Goal: Task Accomplishment & Management: Complete application form

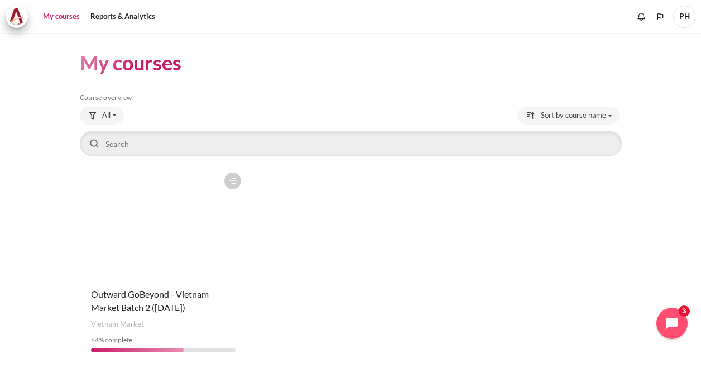
scroll to position [40, 0]
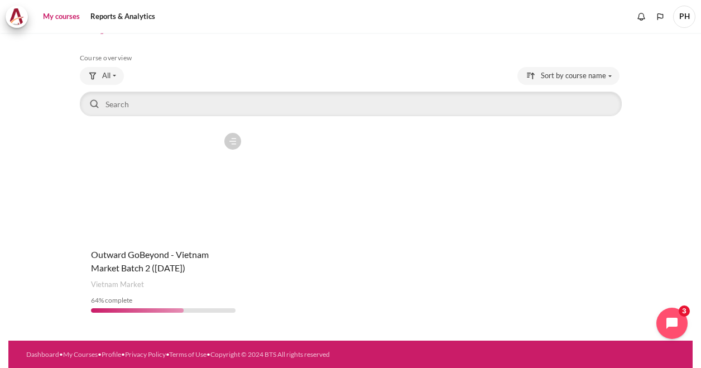
click at [164, 210] on figure "Content" at bounding box center [163, 183] width 167 height 112
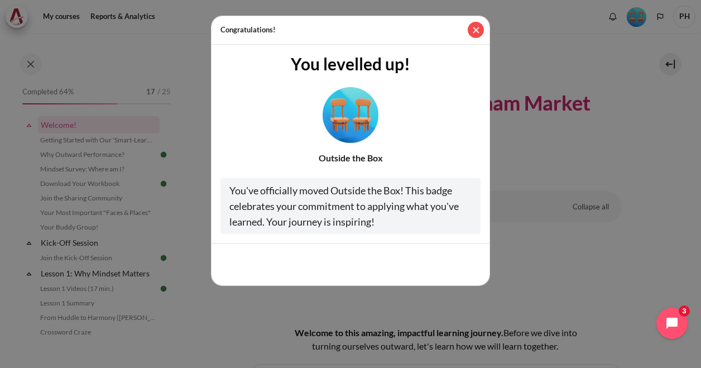
click at [474, 28] on button "Close" at bounding box center [476, 30] width 16 height 16
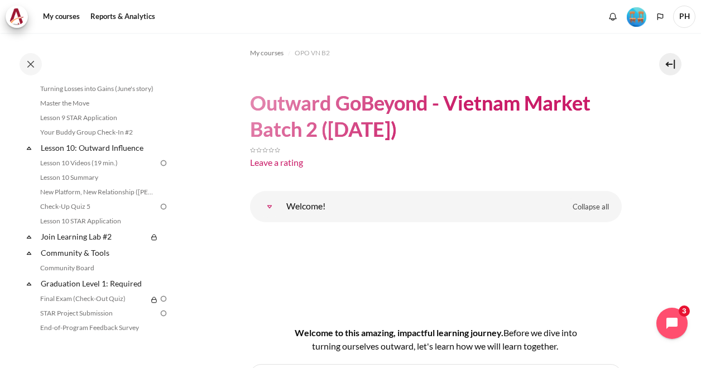
scroll to position [837, 0]
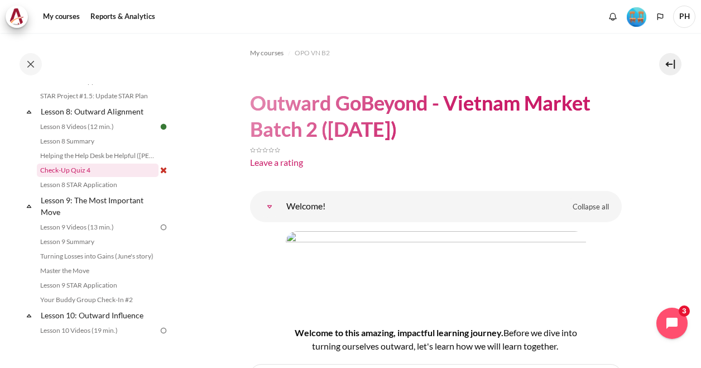
click at [69, 177] on link "Check-Up Quiz 4" at bounding box center [98, 170] width 122 height 13
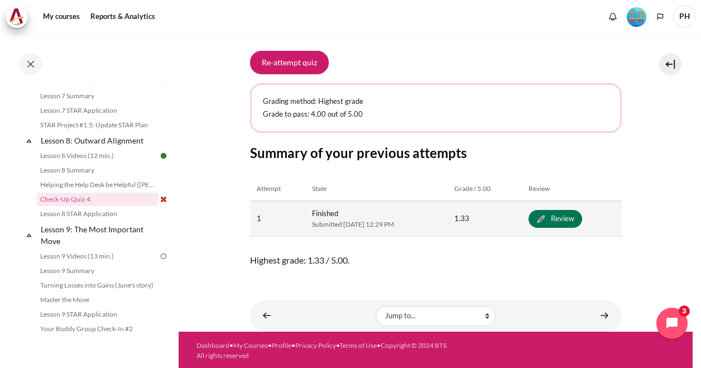
scroll to position [138, 0]
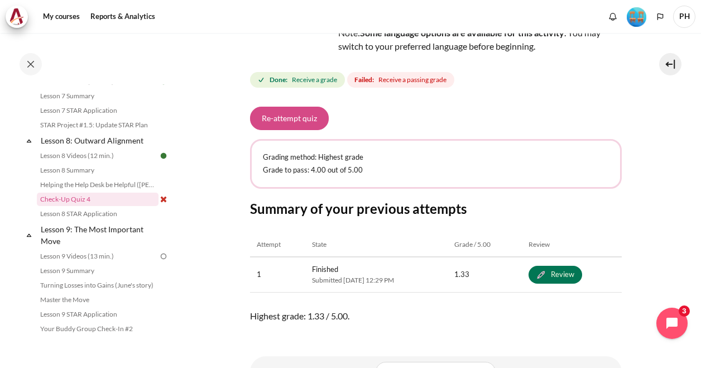
click at [285, 117] on button "Re-attempt quiz" at bounding box center [289, 118] width 79 height 23
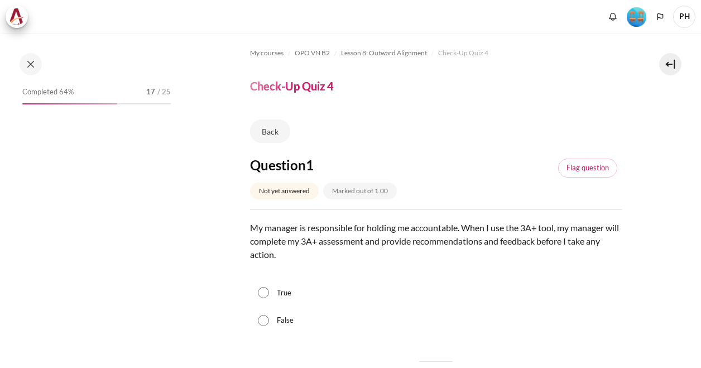
scroll to position [808, 0]
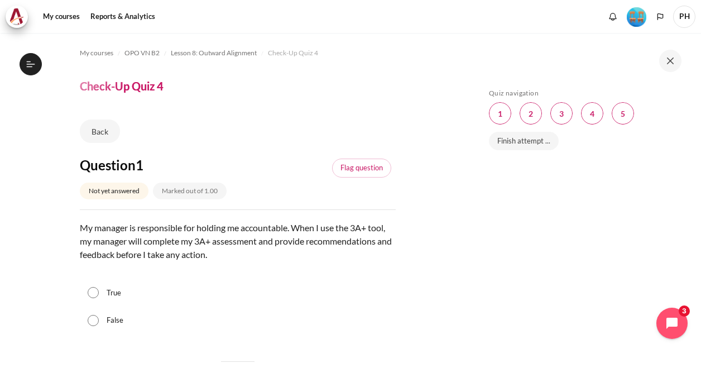
click at [91, 324] on input "False" at bounding box center [93, 320] width 11 height 11
radio input "true"
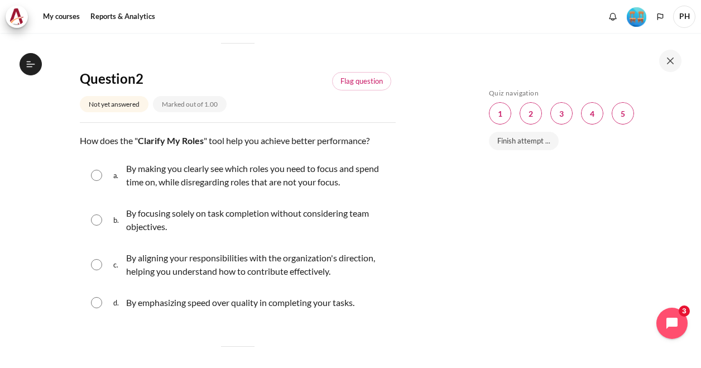
scroll to position [335, 0]
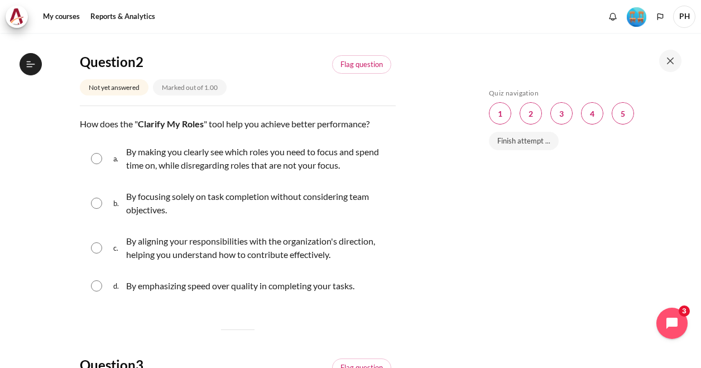
click at [101, 251] on input "Content" at bounding box center [96, 247] width 11 height 11
radio input "true"
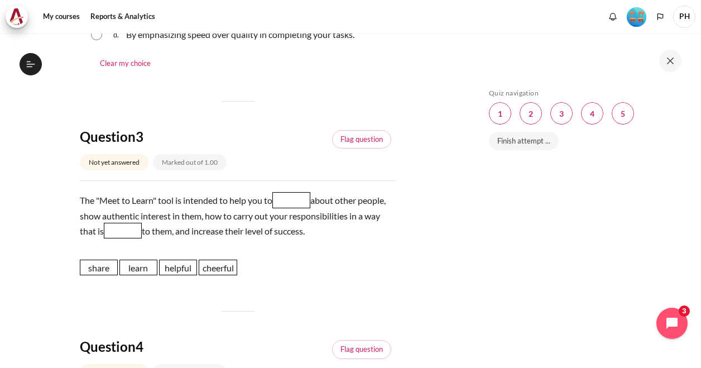
scroll to position [614, 0]
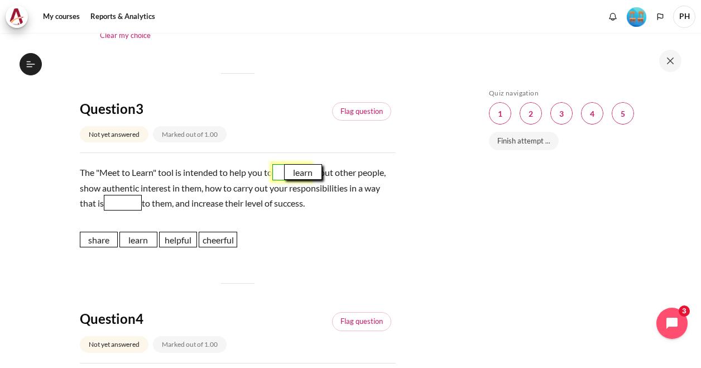
drag, startPoint x: 134, startPoint y: 241, endPoint x: 299, endPoint y: 174, distance: 177.7
click at [299, 174] on span "learn" at bounding box center [303, 172] width 38 height 16
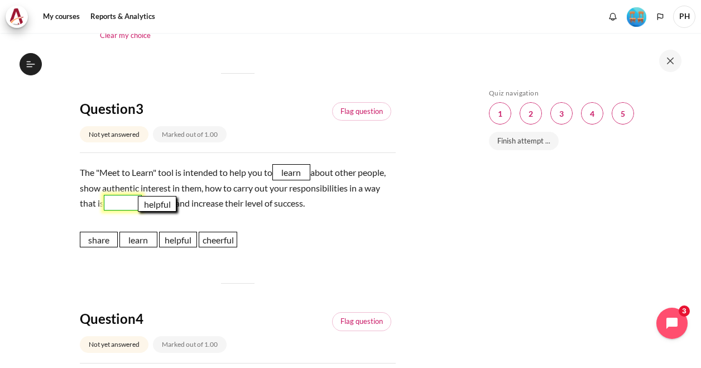
drag, startPoint x: 181, startPoint y: 243, endPoint x: 160, endPoint y: 208, distance: 41.5
click at [160, 208] on span "helpful" at bounding box center [157, 204] width 38 height 16
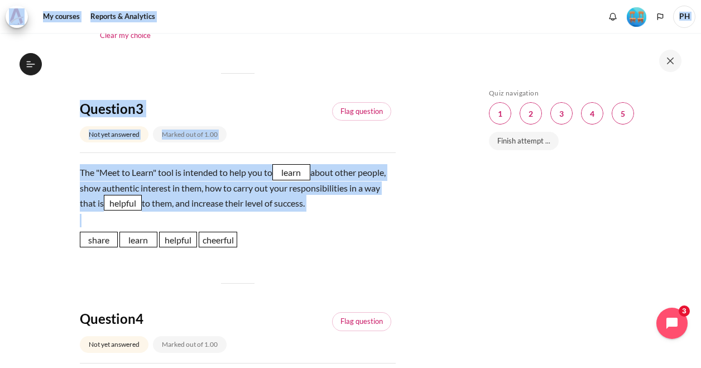
drag, startPoint x: 462, startPoint y: 239, endPoint x: 475, endPoint y: 183, distance: 57.8
click at [475, 183] on div "Skip to main content Open course index Completed 64% 17 / 25 Expand Collapse" at bounding box center [350, 184] width 701 height 368
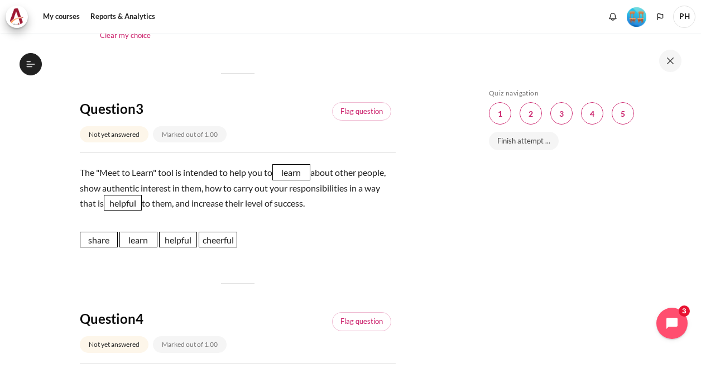
drag, startPoint x: 475, startPoint y: 183, endPoint x: 497, endPoint y: 235, distance: 57.0
click at [497, 235] on div "Skip Quiz navigation Quiz navigation Question 1 This page Question 2 This page …" at bounding box center [582, 208] width 199 height 239
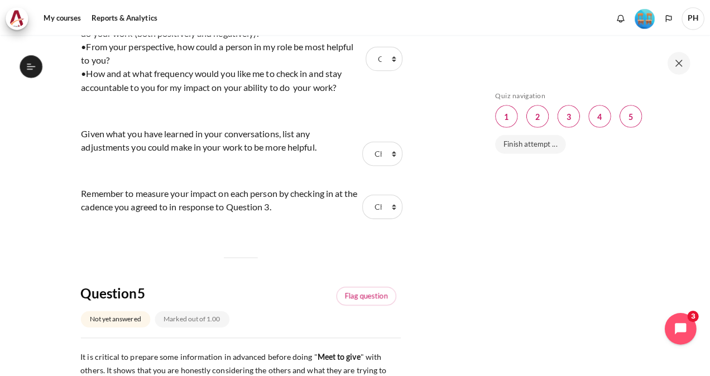
scroll to position [1060, 0]
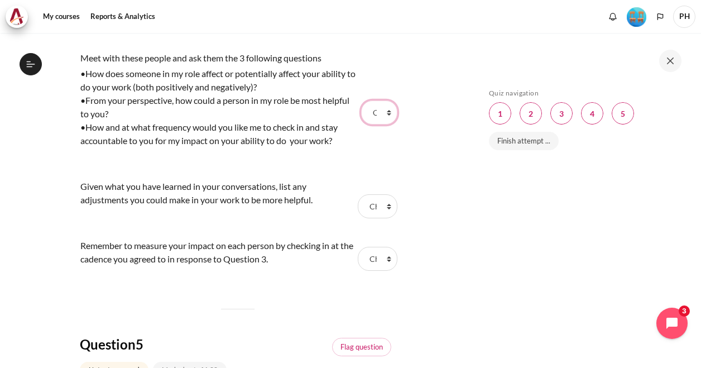
click at [388, 113] on select "Choose... Step 1 Step 2 Step 3" at bounding box center [379, 111] width 36 height 23
select select "1"
click at [361, 100] on select "Choose... Step 1 Step 2 Step 3" at bounding box center [379, 111] width 36 height 23
click at [381, 208] on select "Choose... Step 1 Step 2 Step 3" at bounding box center [377, 205] width 39 height 23
select select "2"
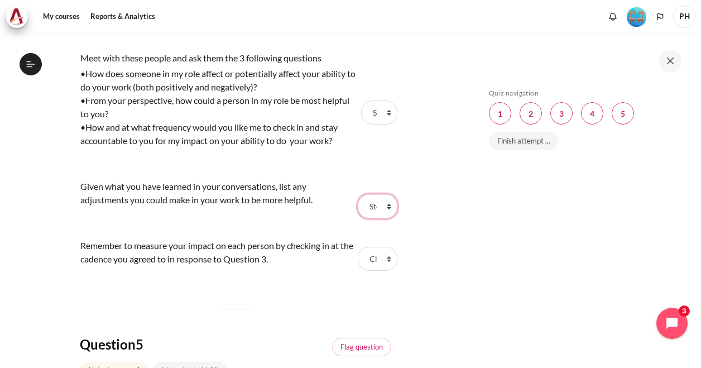
click at [358, 194] on select "Choose... Step 1 Step 2 Step 3" at bounding box center [377, 205] width 39 height 23
click at [382, 258] on select "Choose... Step 1 Step 2 Step 3" at bounding box center [377, 258] width 39 height 23
select select "3"
click at [358, 247] on select "Choose... Step 1 Step 2 Step 3" at bounding box center [377, 258] width 39 height 23
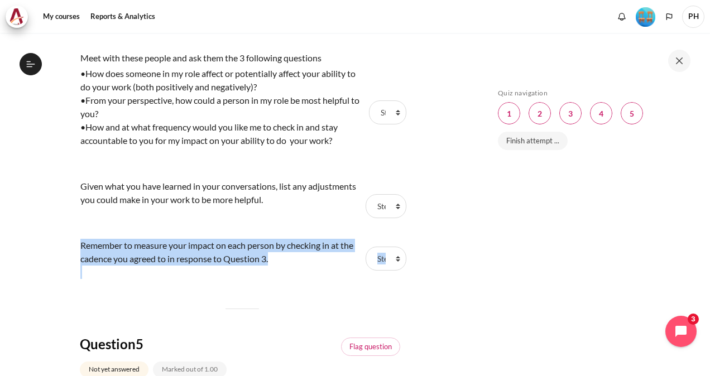
drag, startPoint x: 206, startPoint y: 296, endPoint x: 214, endPoint y: 275, distance: 22.6
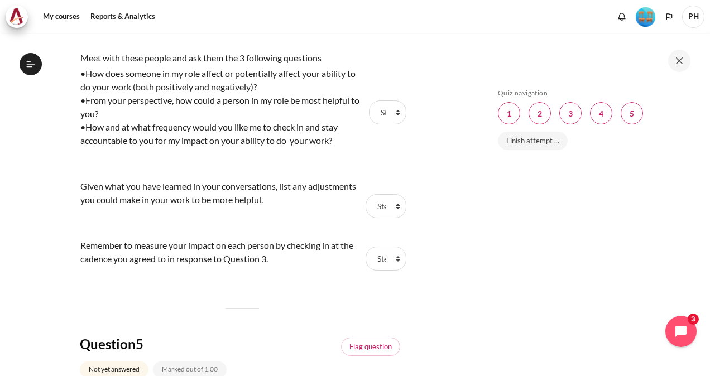
click at [540, 253] on div "Skip Quiz navigation Quiz navigation Question 1 This page Question 2 This page …" at bounding box center [591, 213] width 199 height 248
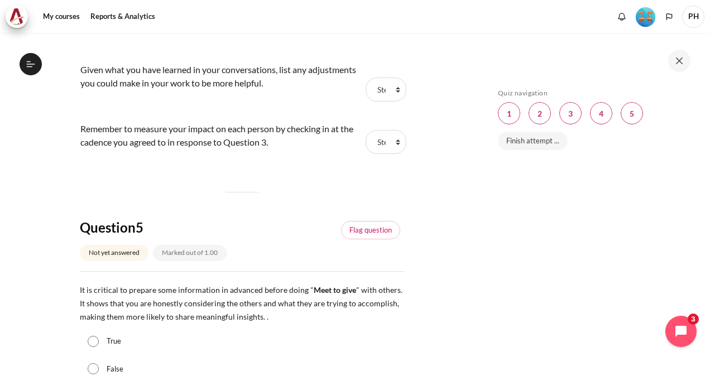
scroll to position [1325, 0]
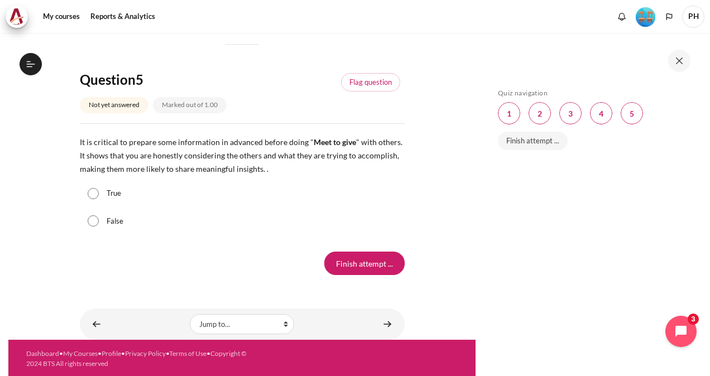
click at [97, 193] on input "True" at bounding box center [93, 193] width 11 height 11
radio input "true"
click at [360, 263] on input "Finish attempt ..." at bounding box center [364, 263] width 80 height 23
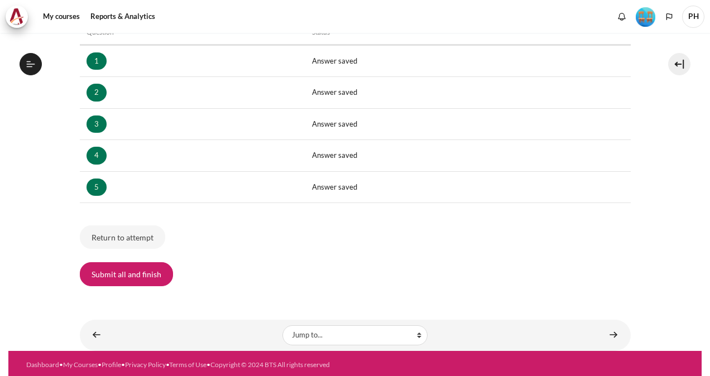
scroll to position [804, 0]
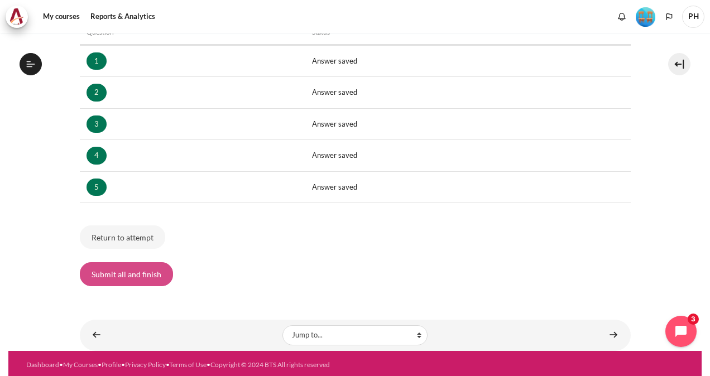
click at [146, 268] on button "Submit all and finish" at bounding box center [126, 273] width 93 height 23
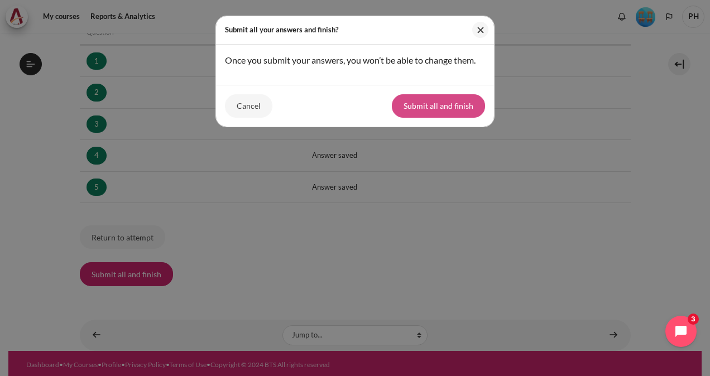
click at [459, 103] on button "Submit all and finish" at bounding box center [438, 105] width 93 height 23
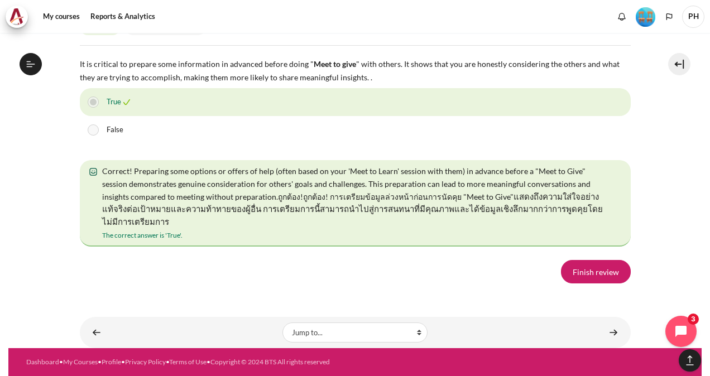
scroll to position [2129, 0]
click at [590, 276] on link "Finish review" at bounding box center [596, 271] width 70 height 23
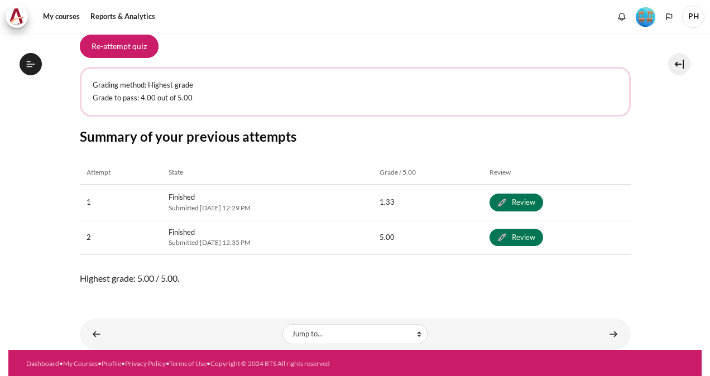
scroll to position [804, 0]
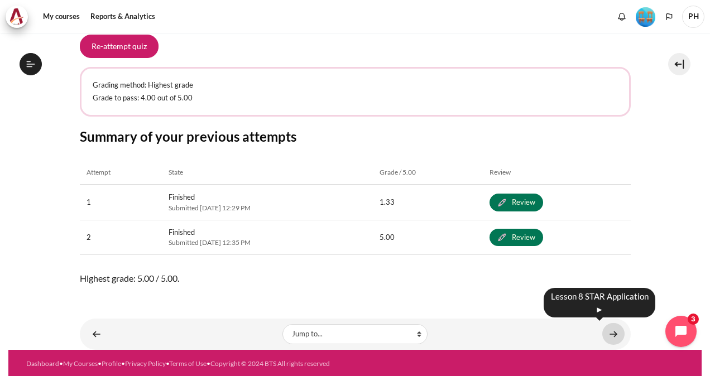
click at [603, 331] on link "Content" at bounding box center [613, 334] width 22 height 22
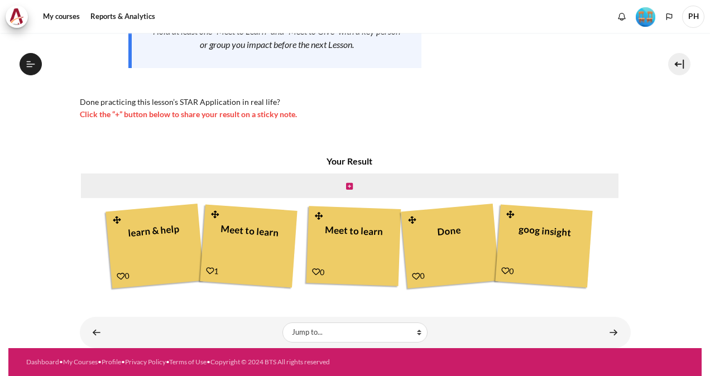
scroll to position [819, 0]
click at [346, 186] on icon "Content" at bounding box center [349, 186] width 7 height 8
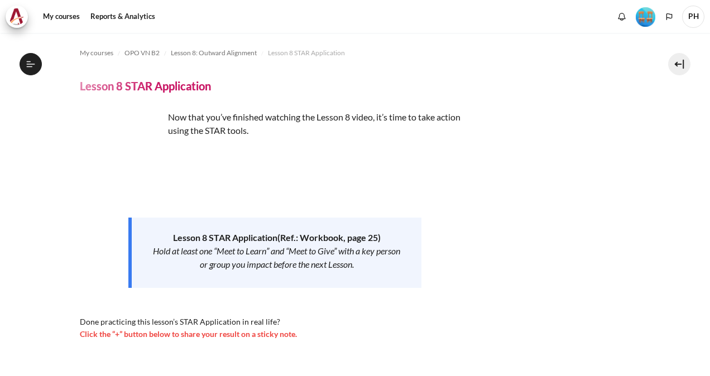
scroll to position [209, 0]
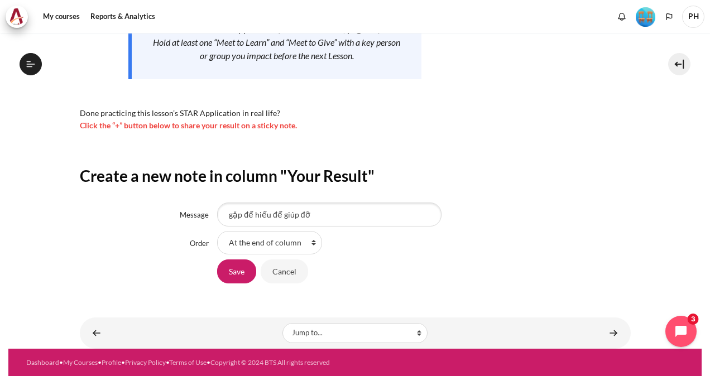
type input "gặp để hiểu để giúp đỡ"
click at [307, 244] on select "At the end of column First place in column After 'learn & help' After 'Meet to …" at bounding box center [269, 242] width 105 height 23
select select "3"
click at [217, 231] on select "At the end of column First place in column After 'learn & help' After 'Meet to …" at bounding box center [269, 242] width 105 height 23
click at [235, 267] on input "Save" at bounding box center [236, 270] width 39 height 23
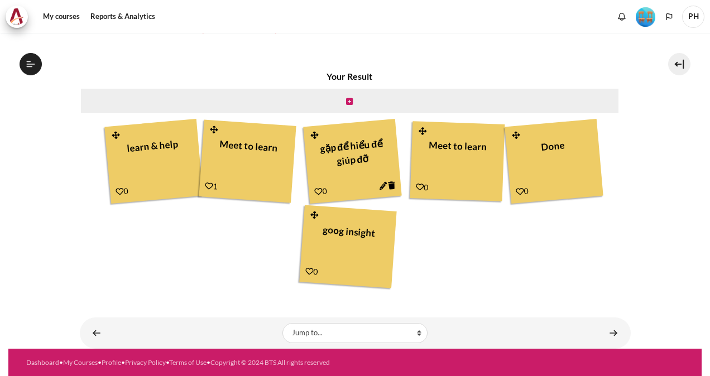
scroll to position [819, 0]
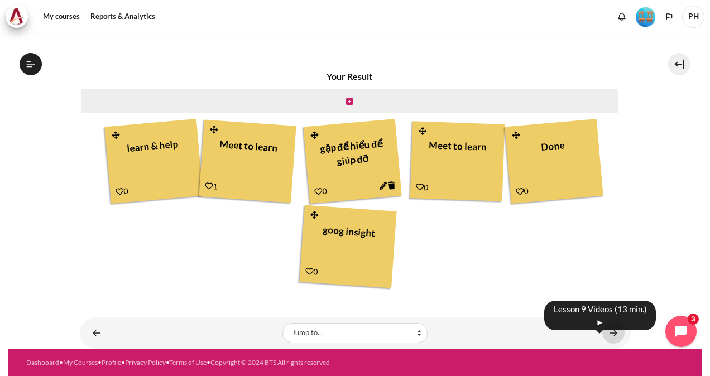
click at [614, 333] on link "Content" at bounding box center [613, 333] width 22 height 22
